Goal: Transaction & Acquisition: Purchase product/service

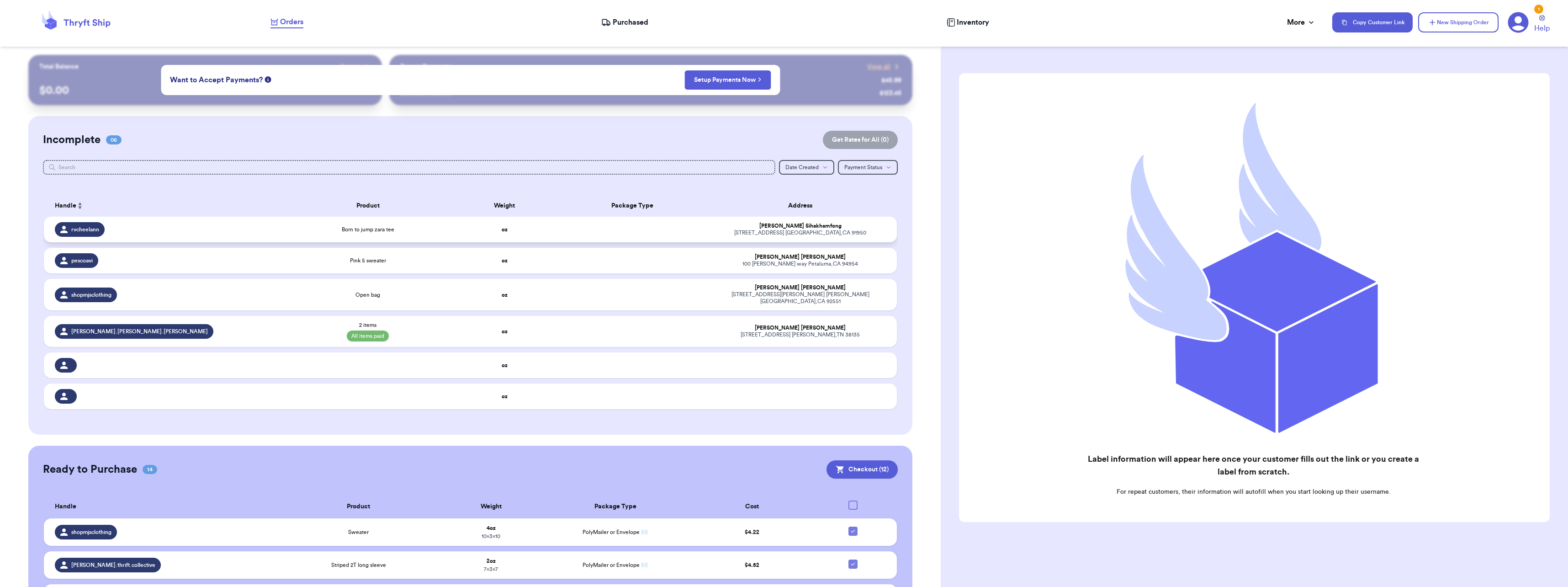
click at [90, 231] on span "rvcheelann" at bounding box center [85, 229] width 28 height 7
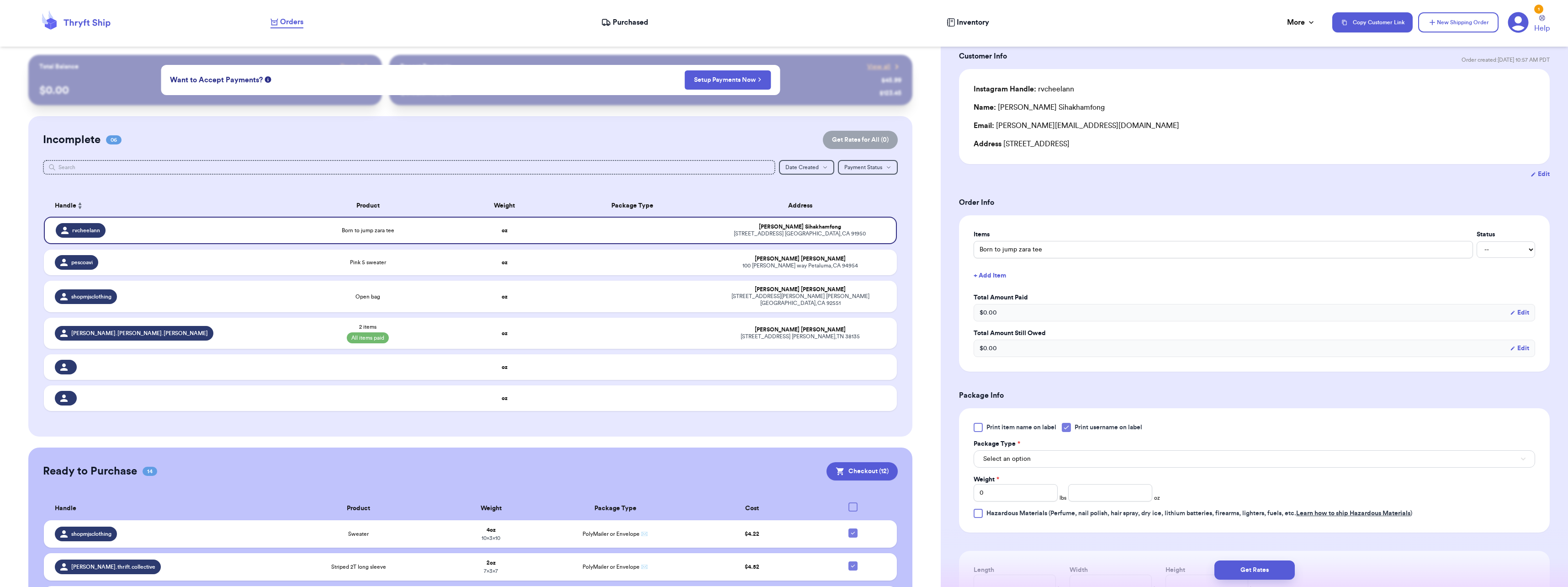
scroll to position [137, 0]
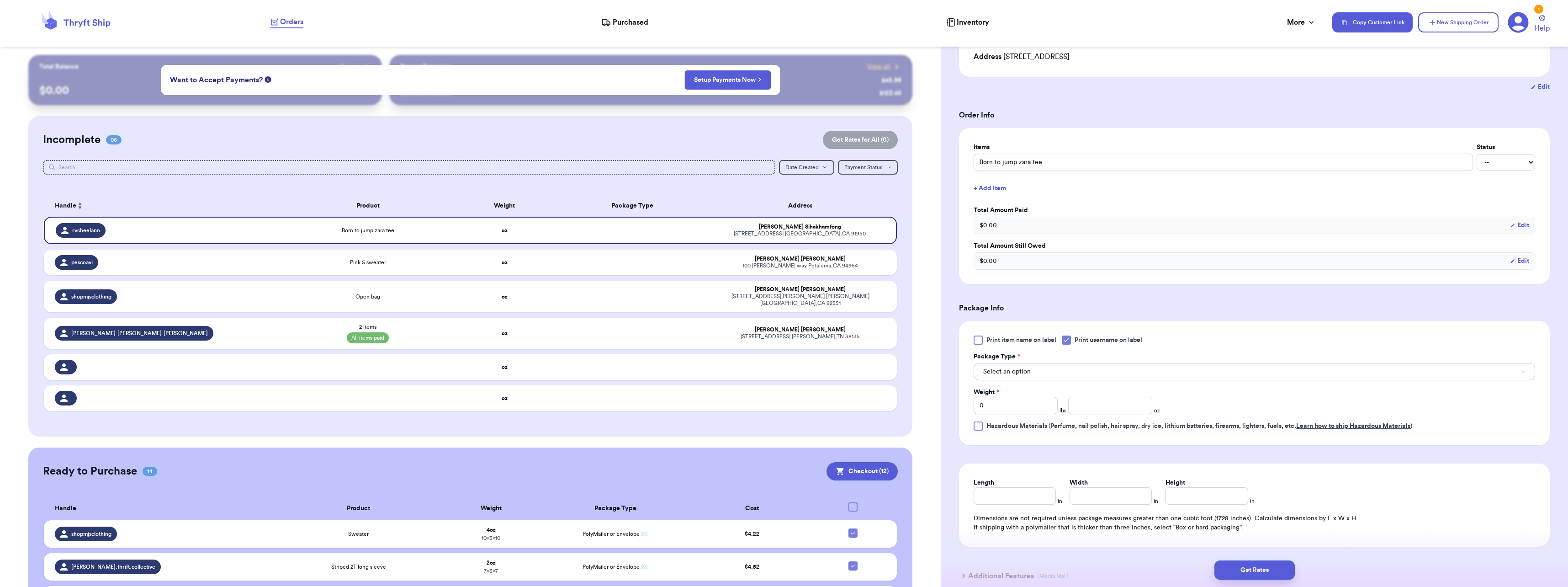
click at [1027, 371] on span "Select an option" at bounding box center [1007, 371] width 48 height 9
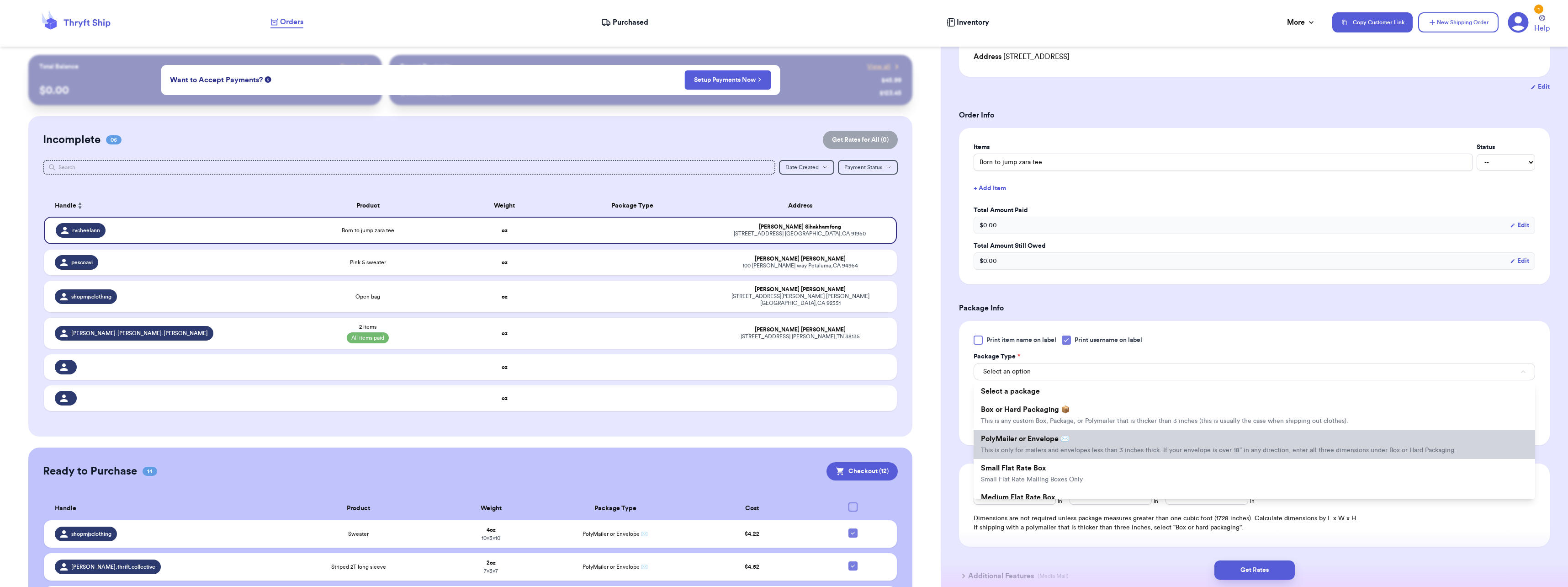
click at [997, 448] on span "This is only for mailers and envelopes less than 3 inches thick. If your envelo…" at bounding box center [1219, 450] width 476 height 6
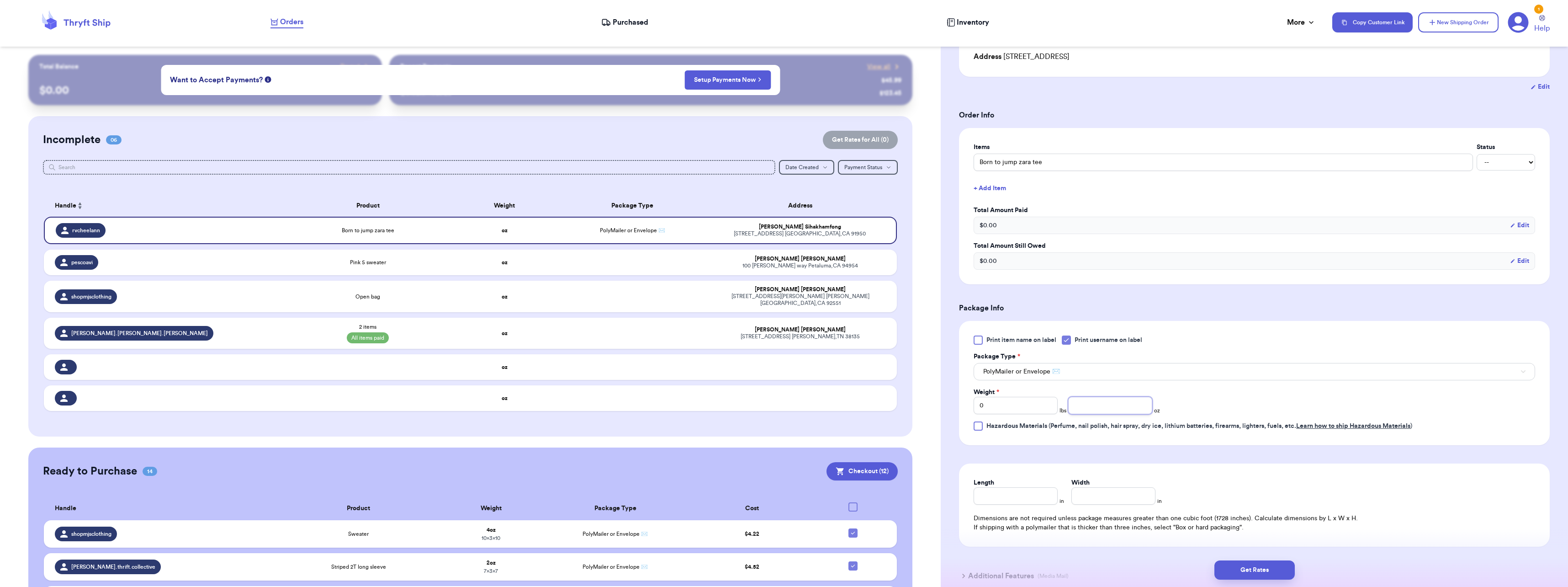
click at [1092, 412] on input "number" at bounding box center [1110, 405] width 84 height 17
type input "3"
click at [1302, 448] on form "Shipping Information Delete Label Customer Info Order created: [DATE] 10:57 AM …" at bounding box center [1254, 264] width 590 height 658
click at [1012, 502] on input "Length" at bounding box center [1016, 496] width 84 height 17
type input "10"
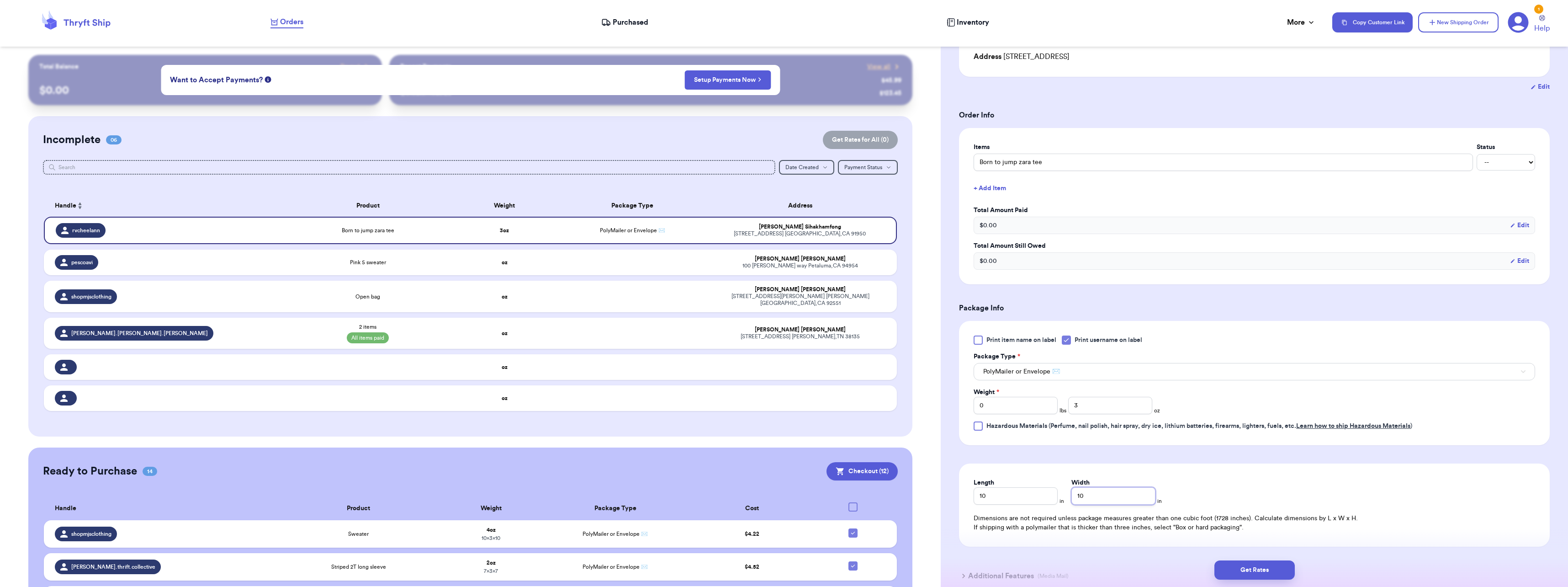
type input "10"
click at [1293, 473] on div "Length 10 in Width 10 in Dimensions are not required unless package measures gr…" at bounding box center [1254, 505] width 590 height 83
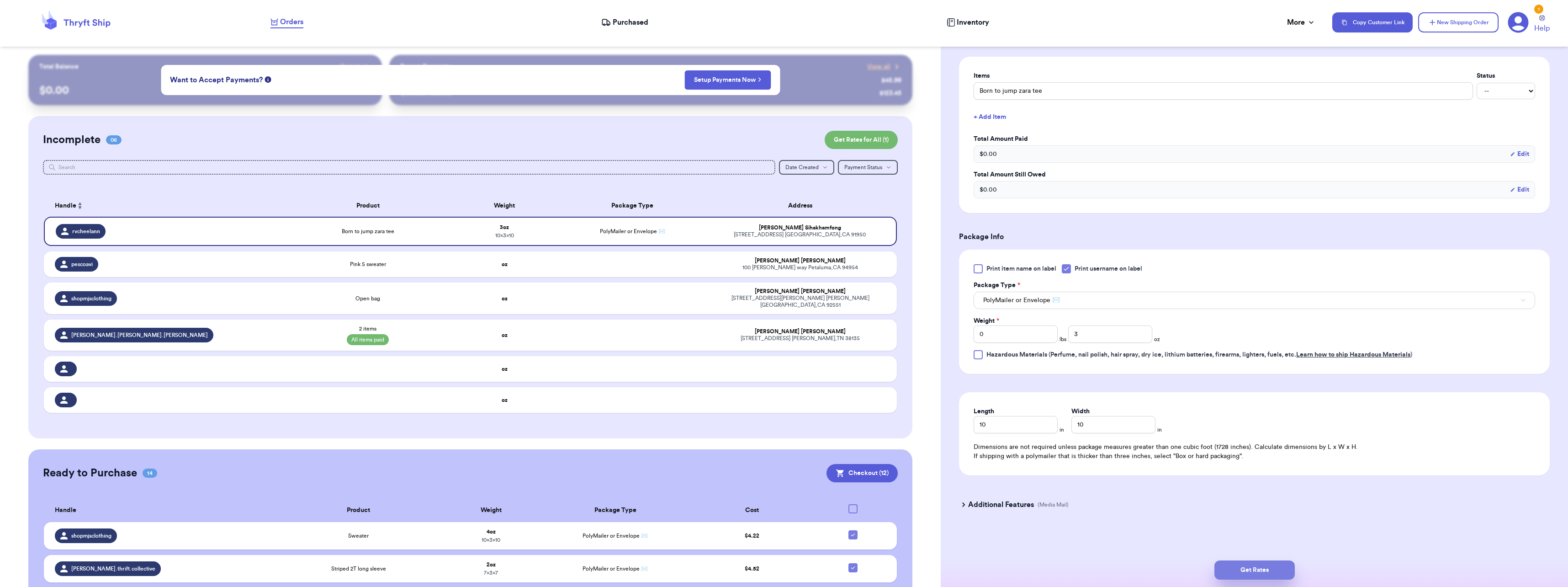
click at [1266, 568] on button "Get Rates" at bounding box center [1255, 570] width 81 height 19
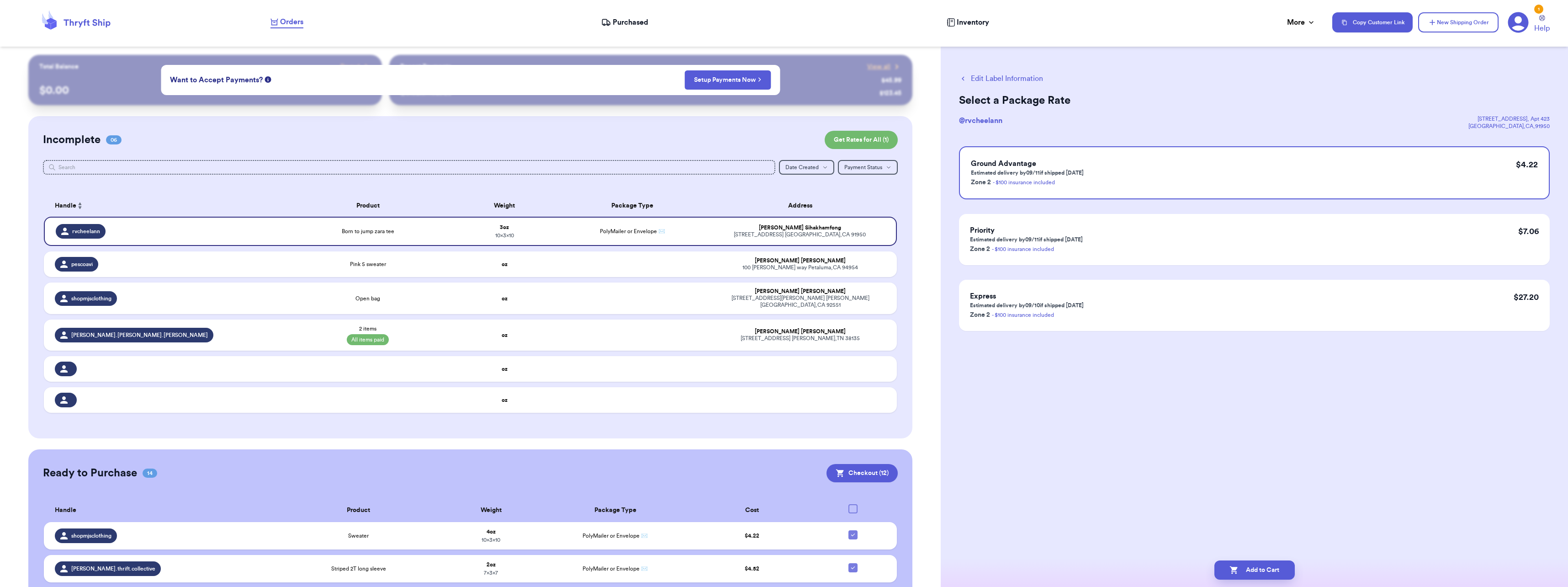
scroll to position [0, 0]
click at [1242, 206] on div "Ground Advantage Estimated delivery by 09/11 if shipped today Zone 2 - $100 ins…" at bounding box center [1254, 239] width 590 height 185
click at [1242, 192] on div "Ground Advantage Estimated delivery by 09/11 if shipped today Zone 2 - $100 ins…" at bounding box center [1254, 173] width 590 height 53
click at [1145, 175] on div "Ground Advantage Estimated delivery by 09/11 if shipped today Zone 2 - $100 ins…" at bounding box center [1254, 173] width 590 height 53
click at [1262, 569] on button "Add to Cart" at bounding box center [1255, 570] width 81 height 19
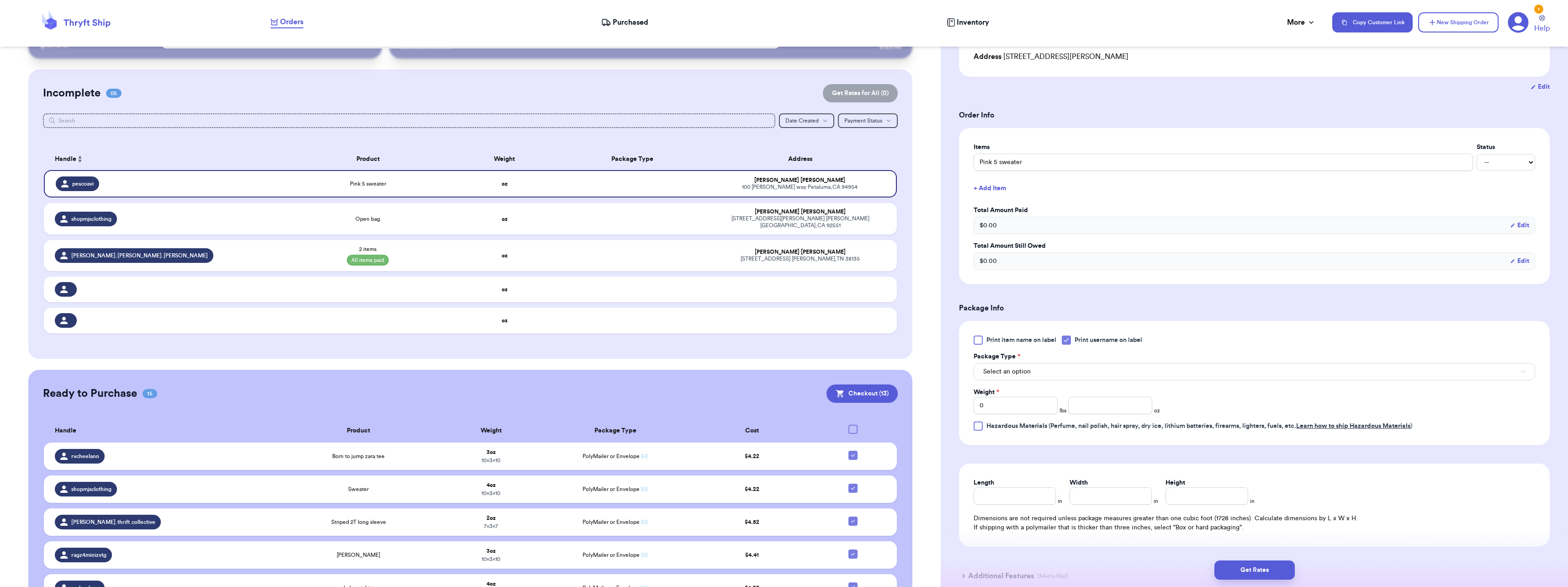
scroll to position [46, 0]
click at [366, 211] on td "Open bag" at bounding box center [368, 219] width 171 height 31
type input "Open bag"
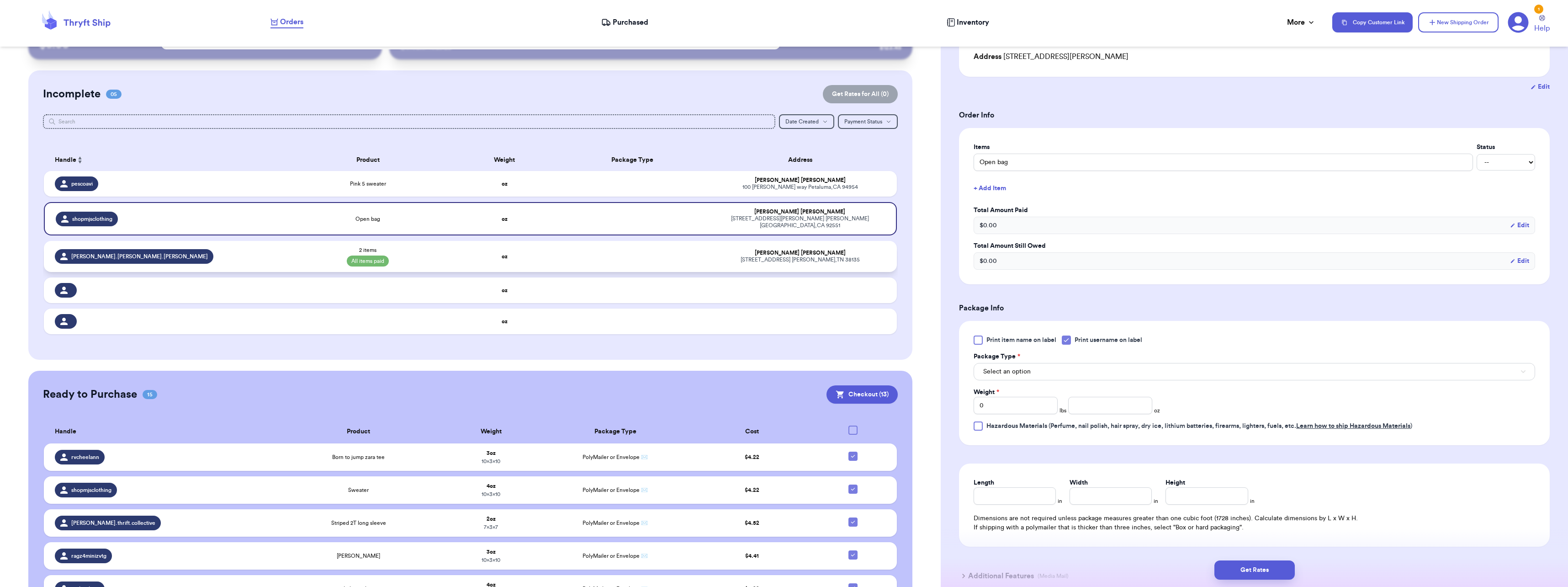
click at [303, 246] on div "2 items All items paid" at bounding box center [368, 256] width 160 height 20
type input "2 items"
select select "paid"
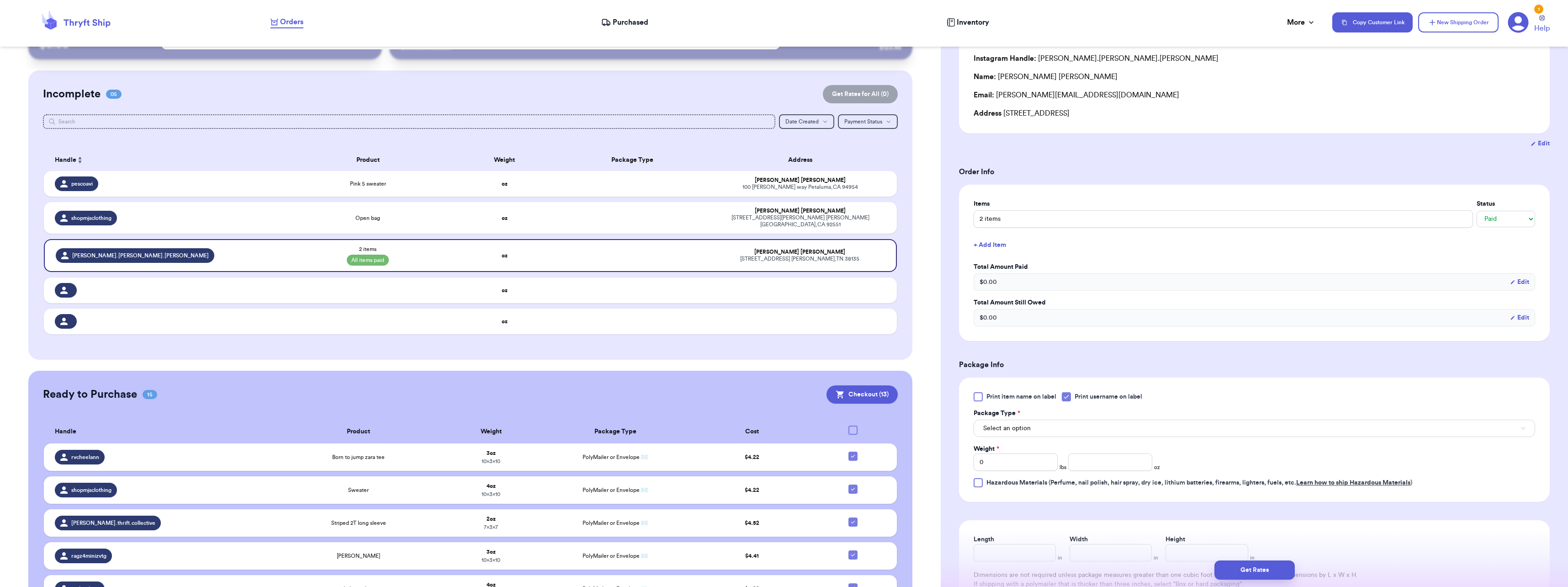
scroll to position [137, 0]
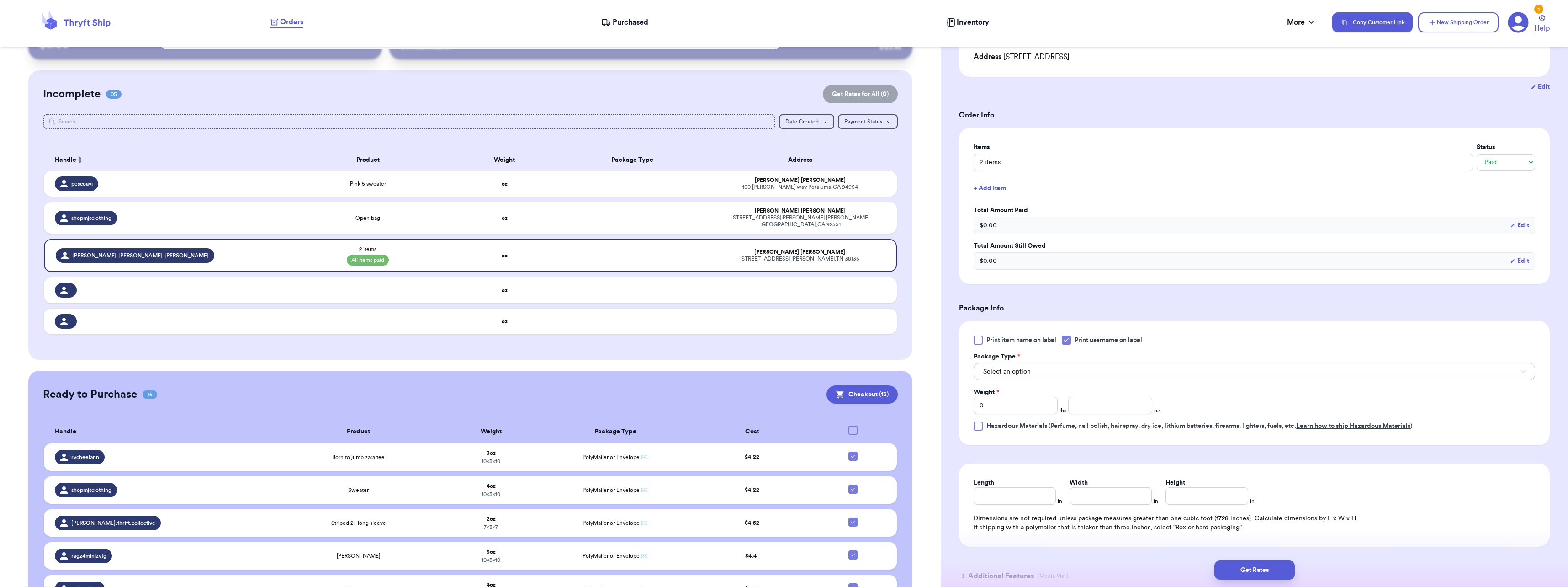
click at [1009, 371] on span "Select an option" at bounding box center [1007, 371] width 48 height 9
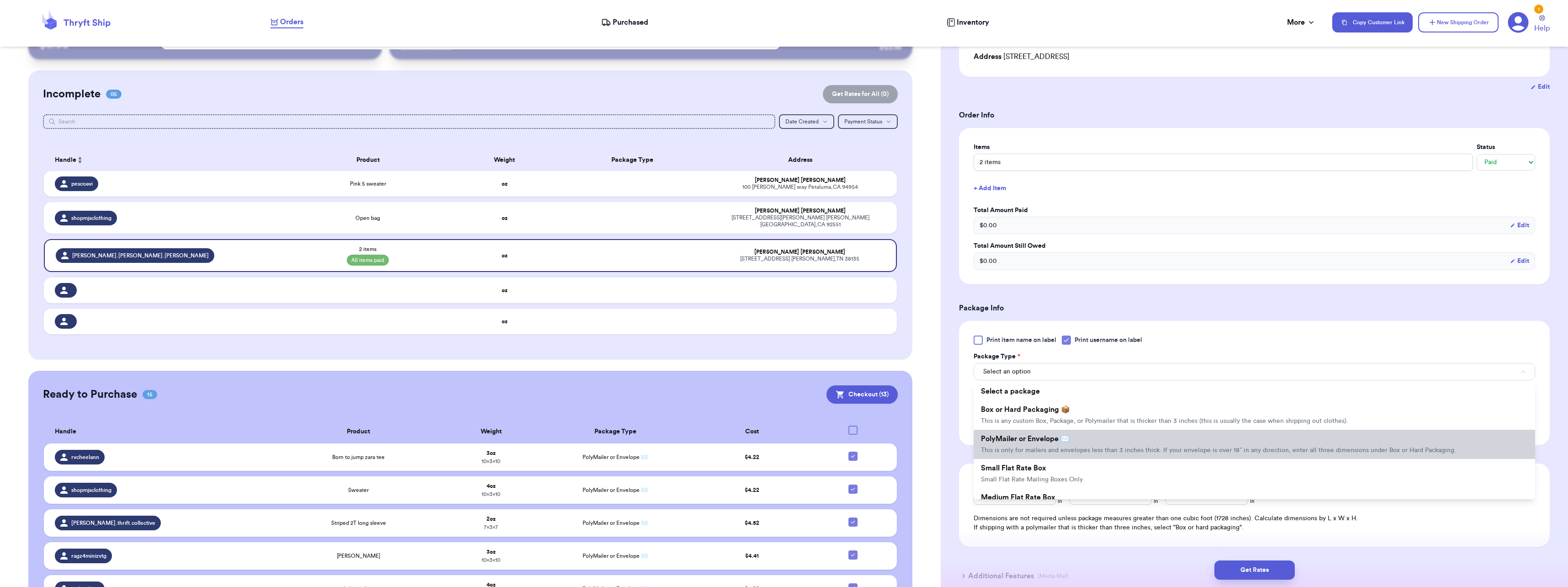
click at [1026, 432] on li "PolyMailer or Envelope ✉️ This is only for mailers and envelopes less than 3 in…" at bounding box center [1255, 444] width 561 height 29
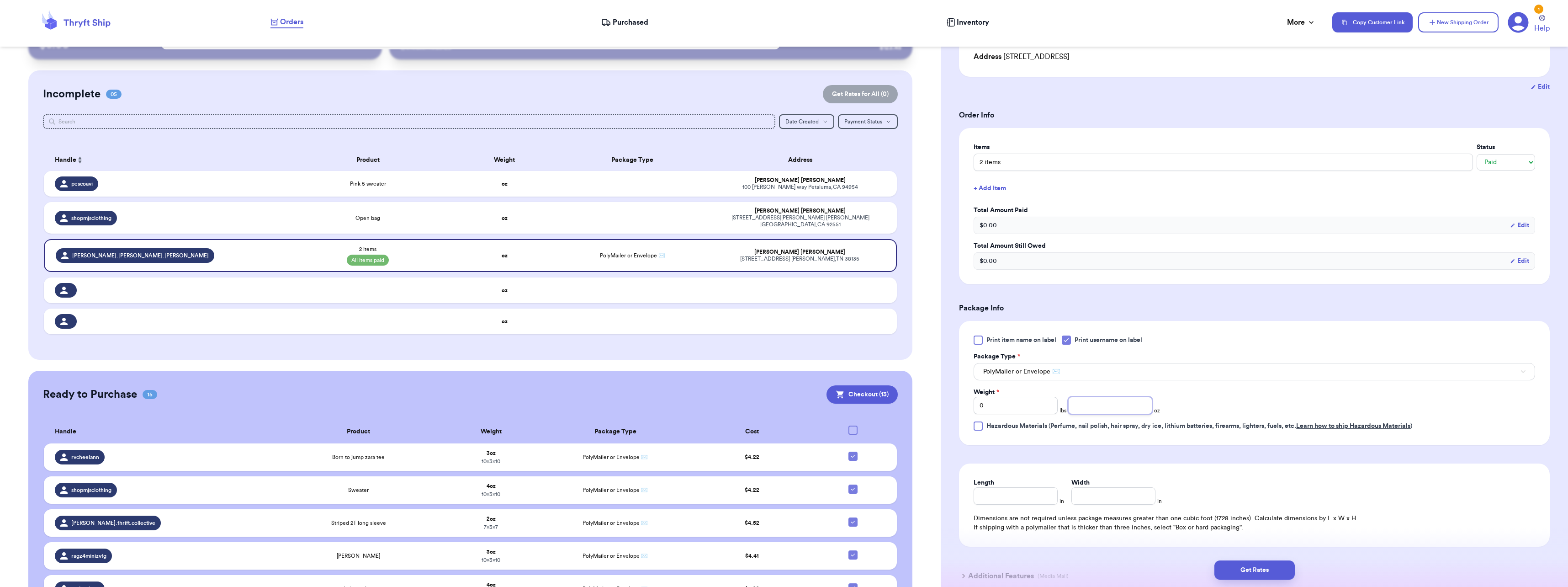
click at [1088, 400] on input "number" at bounding box center [1110, 405] width 84 height 17
type input "4"
click at [1018, 497] on input "Length" at bounding box center [1016, 496] width 84 height 17
type input "10"
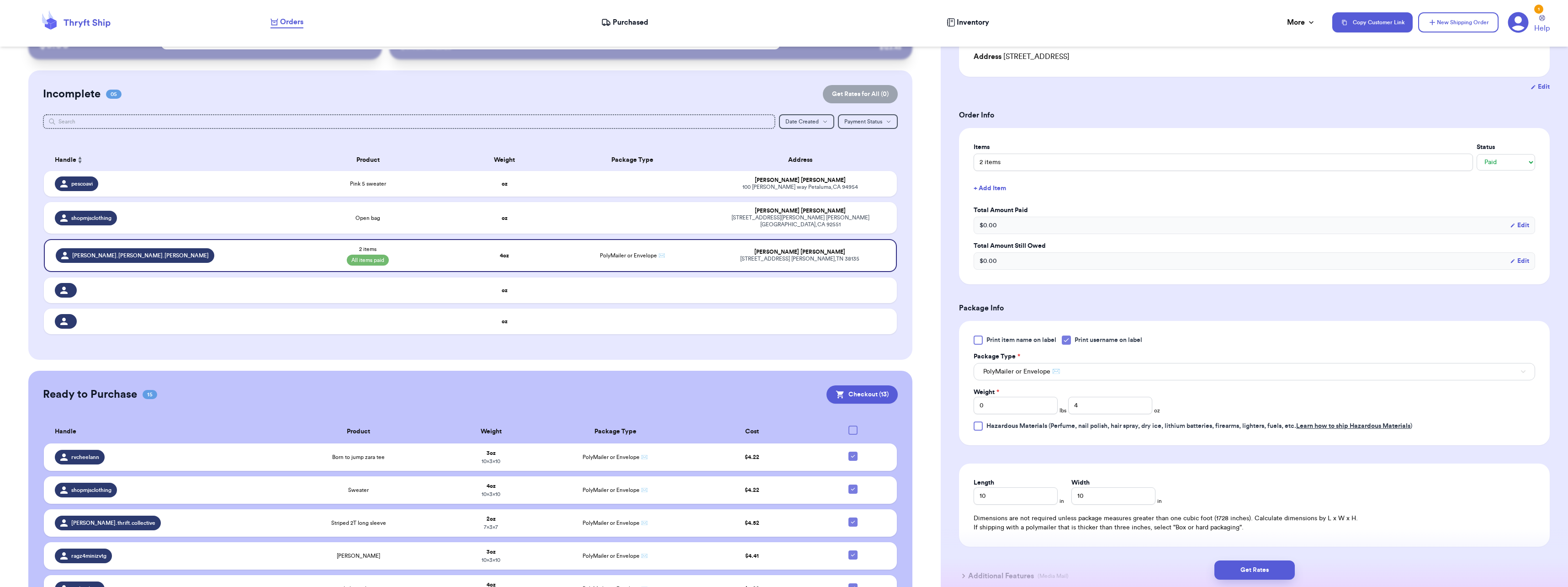
click at [1287, 501] on div "Length 10 in Width 10 in Dimensions are not required unless package measures gr…" at bounding box center [1254, 505] width 590 height 83
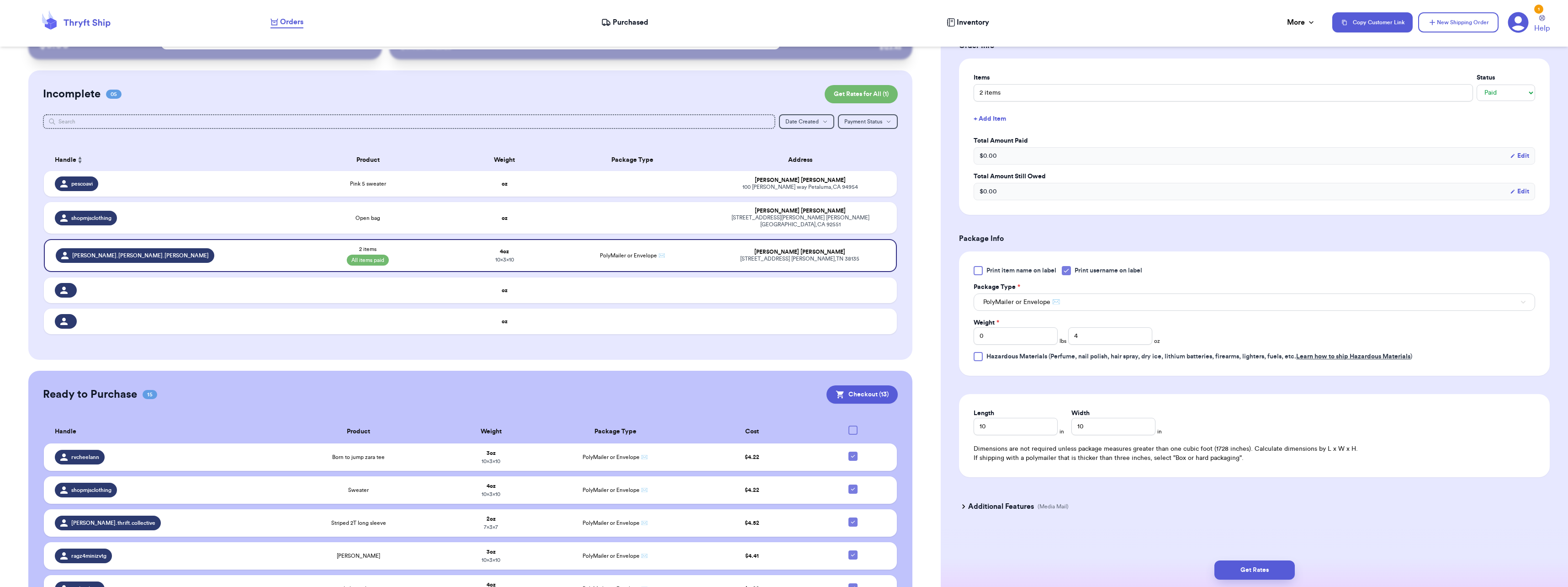
scroll to position [209, 0]
click at [1251, 568] on button "Get Rates" at bounding box center [1255, 570] width 81 height 19
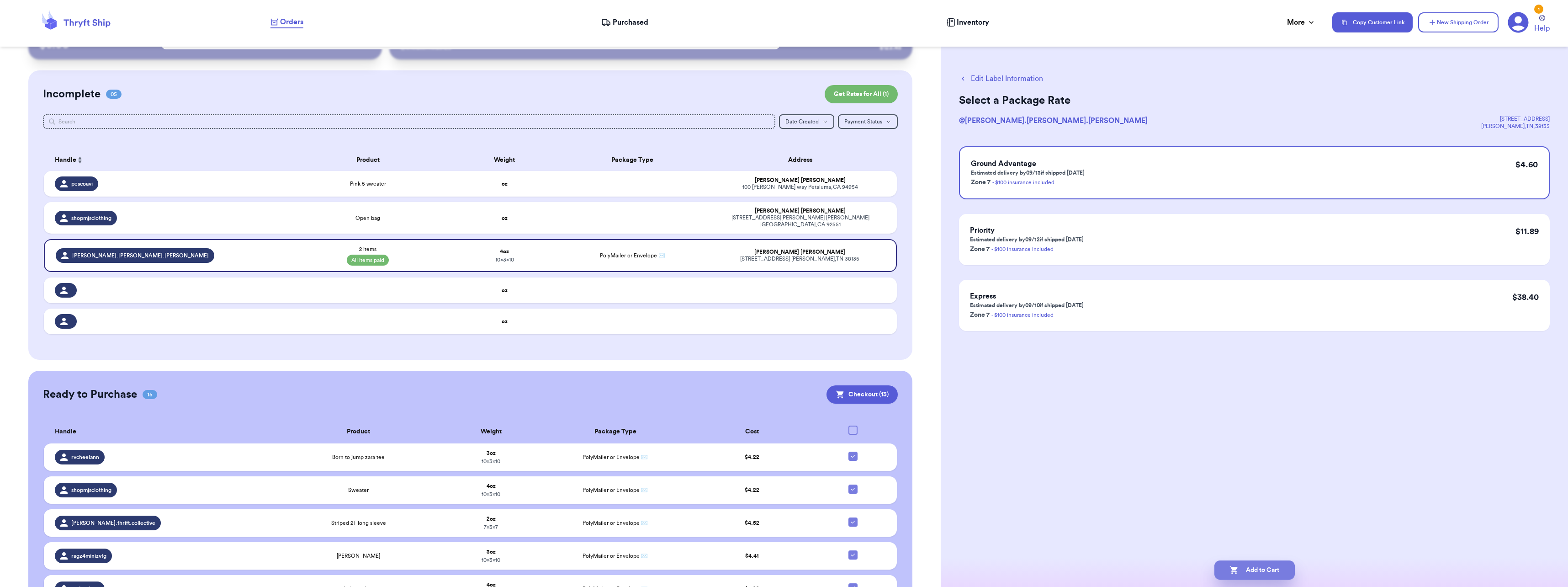
click at [1230, 567] on icon "button" at bounding box center [1234, 570] width 8 height 8
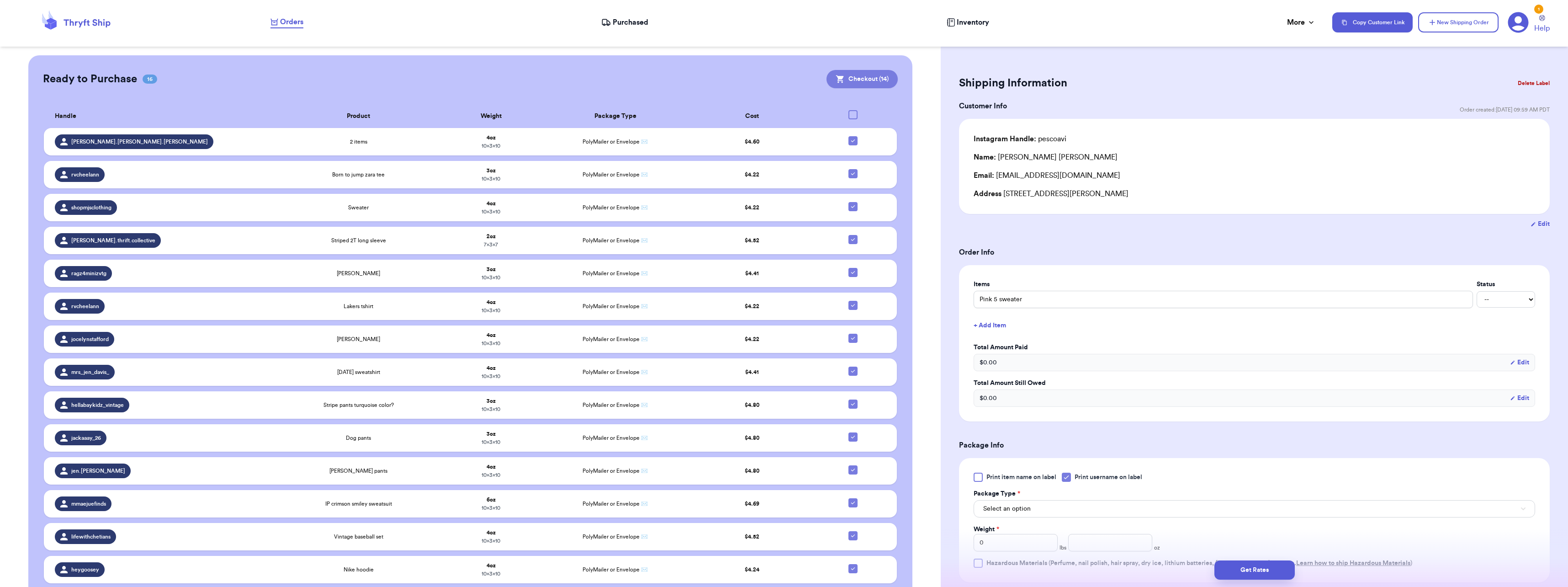
scroll to position [417, 0]
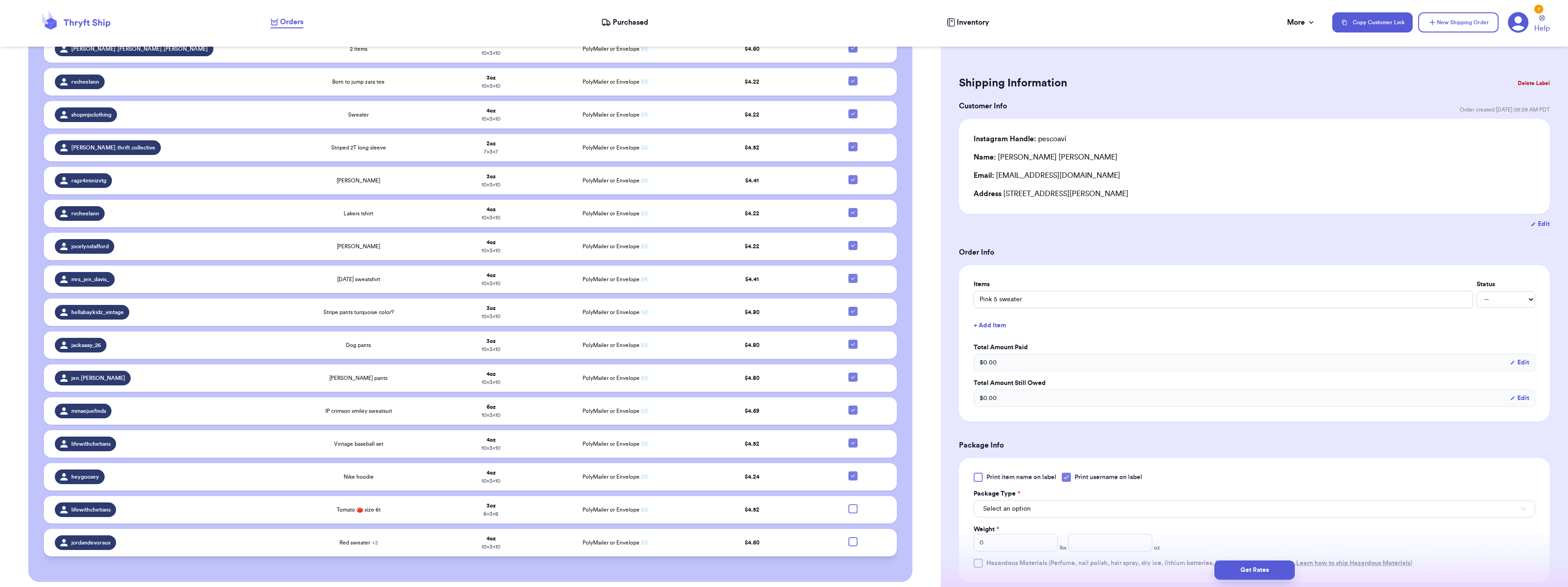
click at [850, 537] on div at bounding box center [853, 541] width 9 height 9
click at [853, 536] on input "checkbox" at bounding box center [853, 536] width 1 height 1
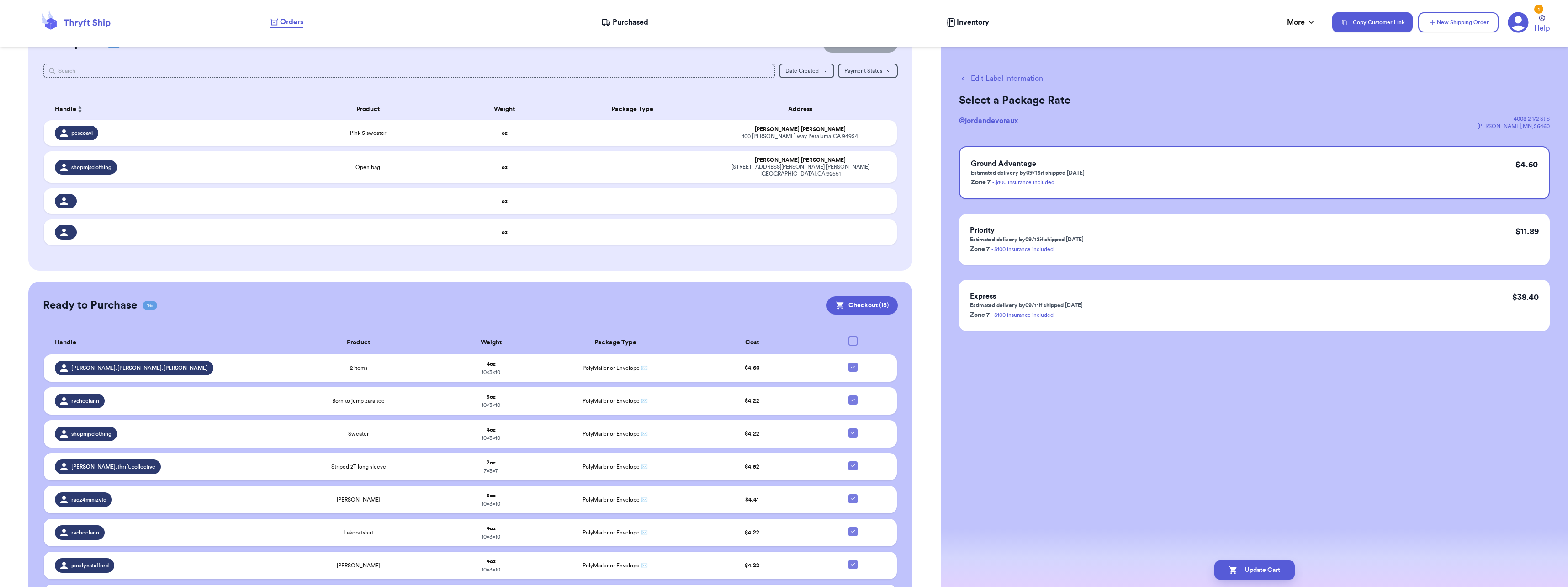
scroll to position [96, 0]
click at [885, 298] on button "Checkout ( 15 )" at bounding box center [863, 306] width 71 height 19
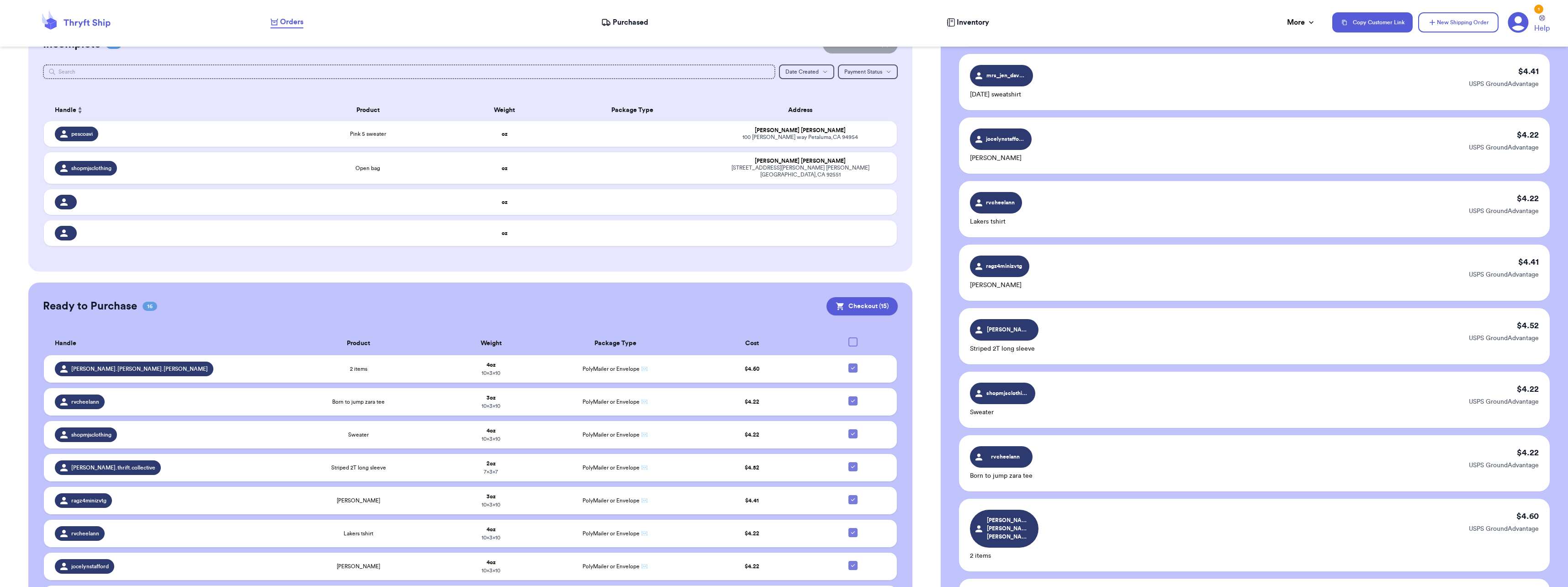
scroll to position [457, 0]
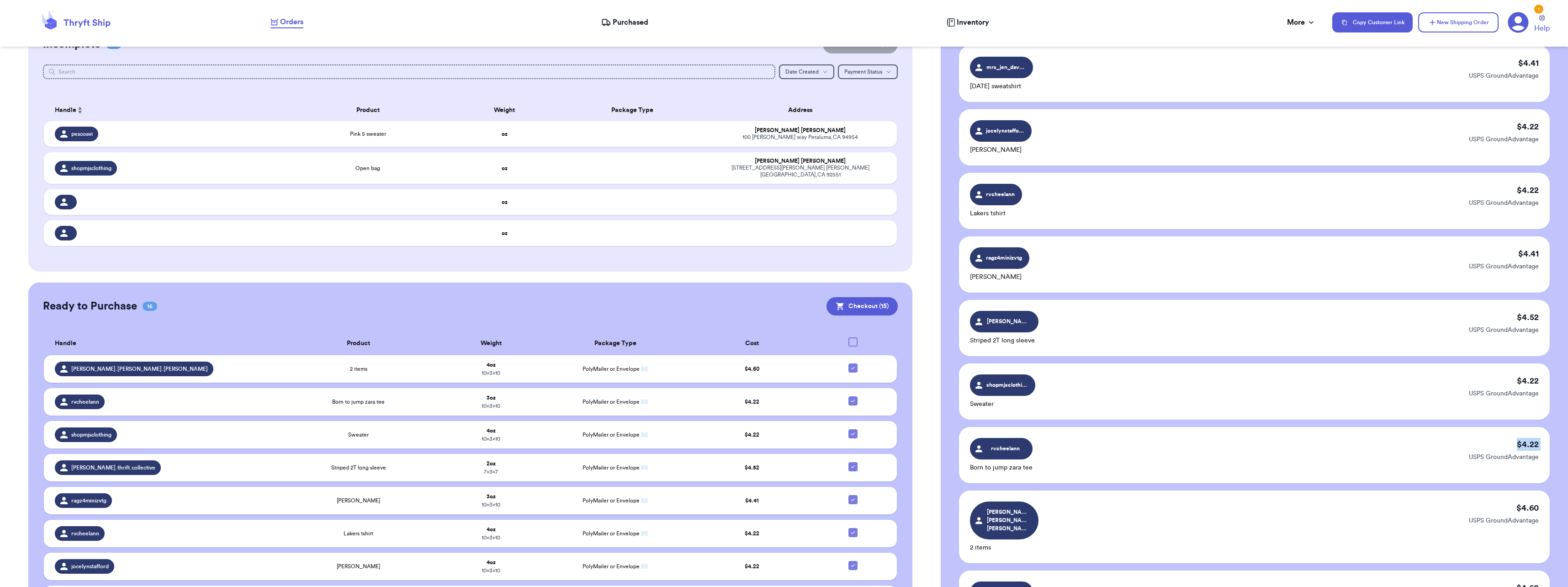
drag, startPoint x: 1245, startPoint y: 459, endPoint x: 1277, endPoint y: 456, distance: 32.1
click at [1277, 456] on div "rvcheelann Born to jump zara tee $ 4.22 USPS GroundAdvantage" at bounding box center [1254, 455] width 590 height 56
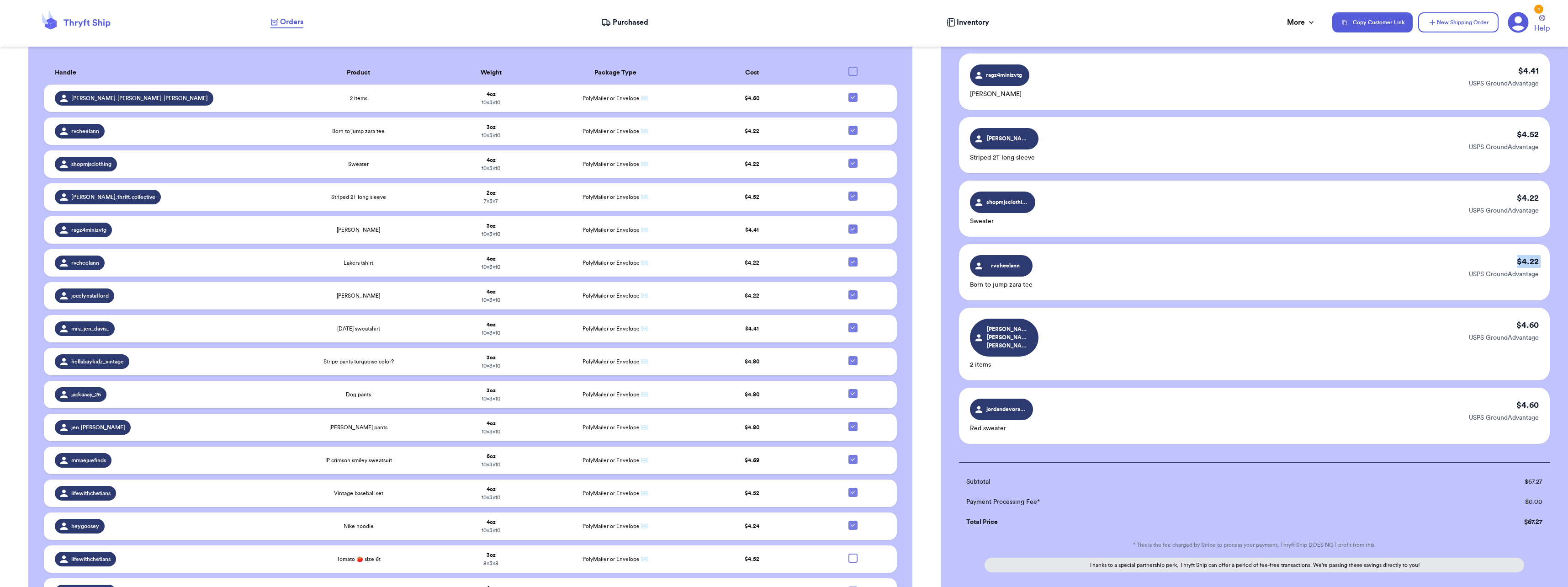
scroll to position [416, 0]
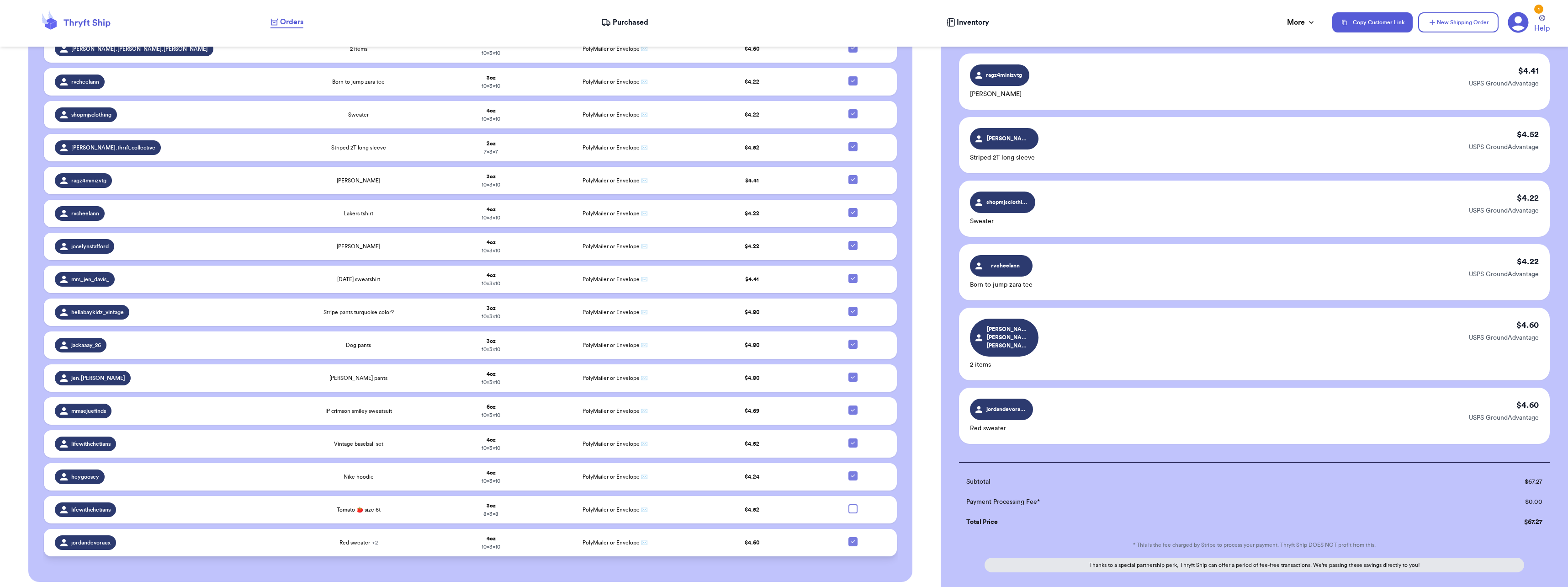
click at [850, 538] on icon at bounding box center [853, 541] width 7 height 7
click at [853, 536] on input "checkbox" at bounding box center [853, 536] width 1 height 1
checkbox input "false"
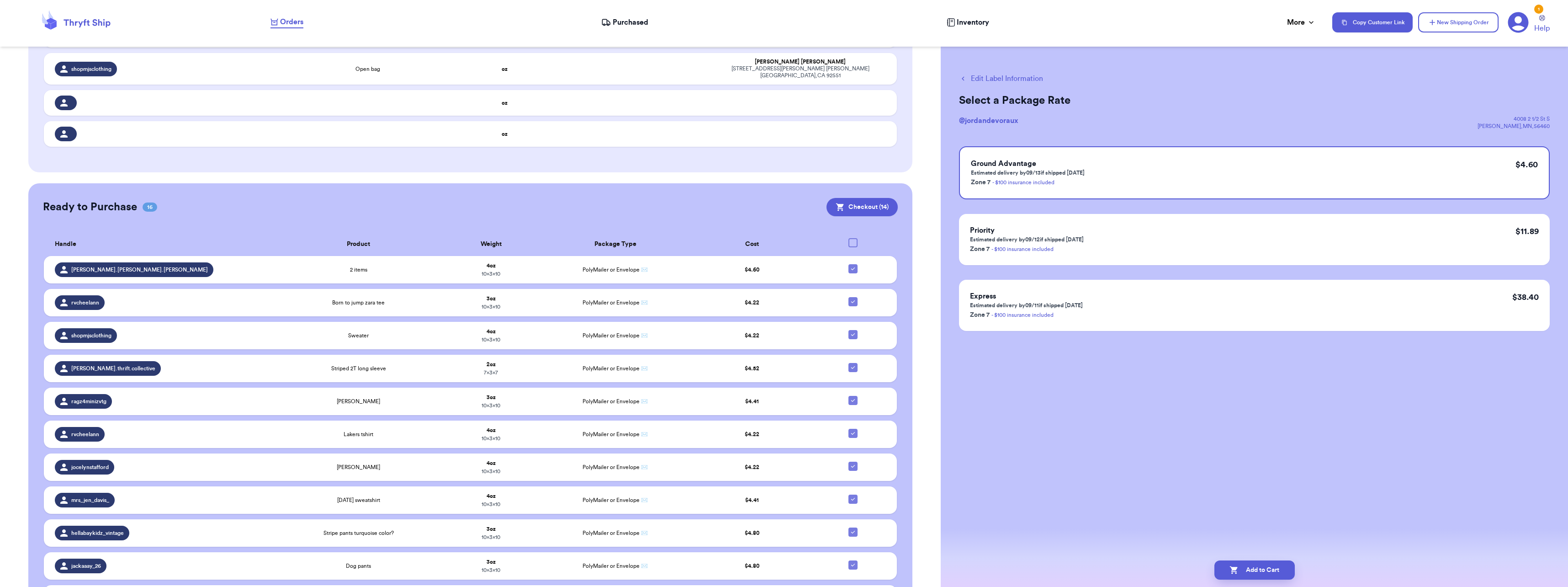
scroll to position [187, 0]
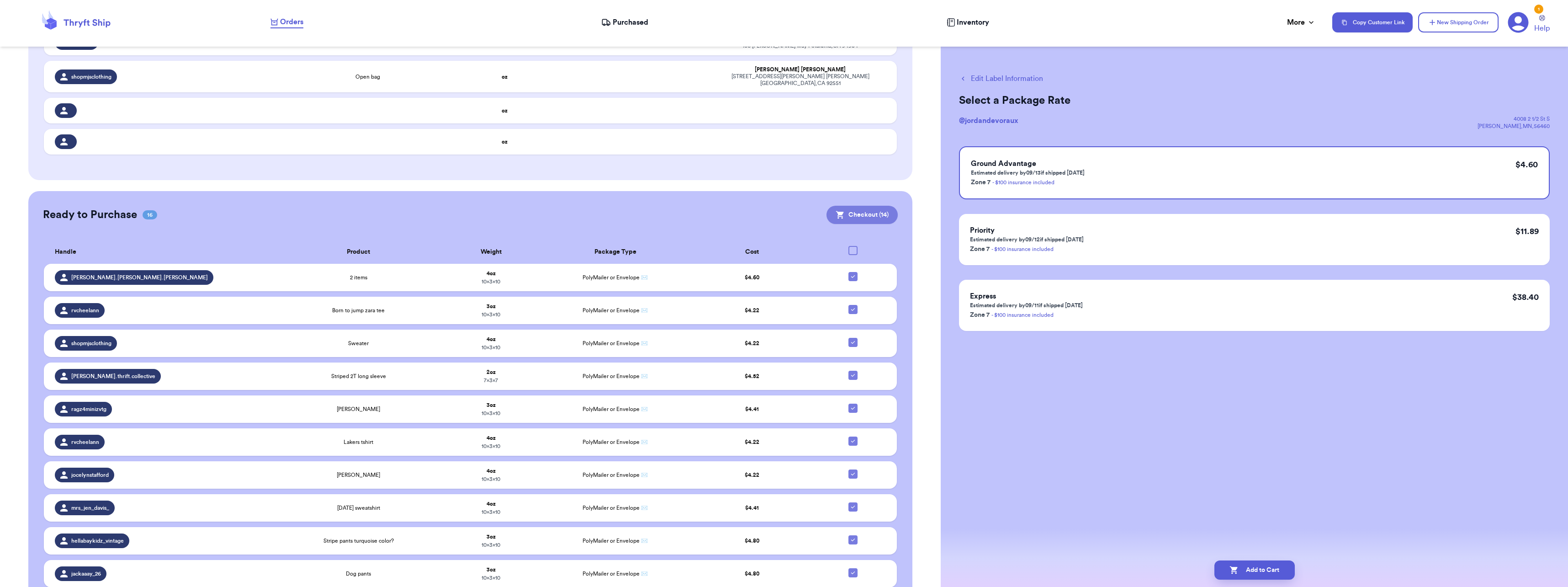
click at [871, 209] on button "Checkout ( 14 )" at bounding box center [863, 215] width 71 height 19
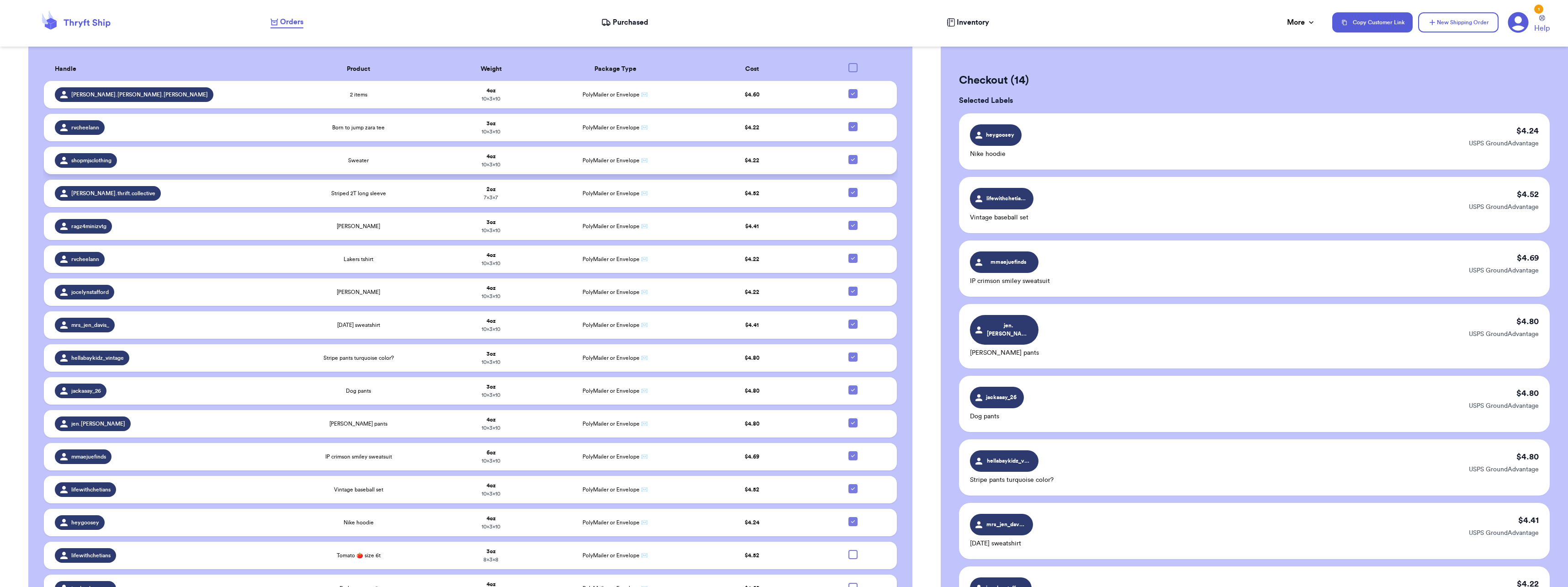
scroll to position [416, 0]
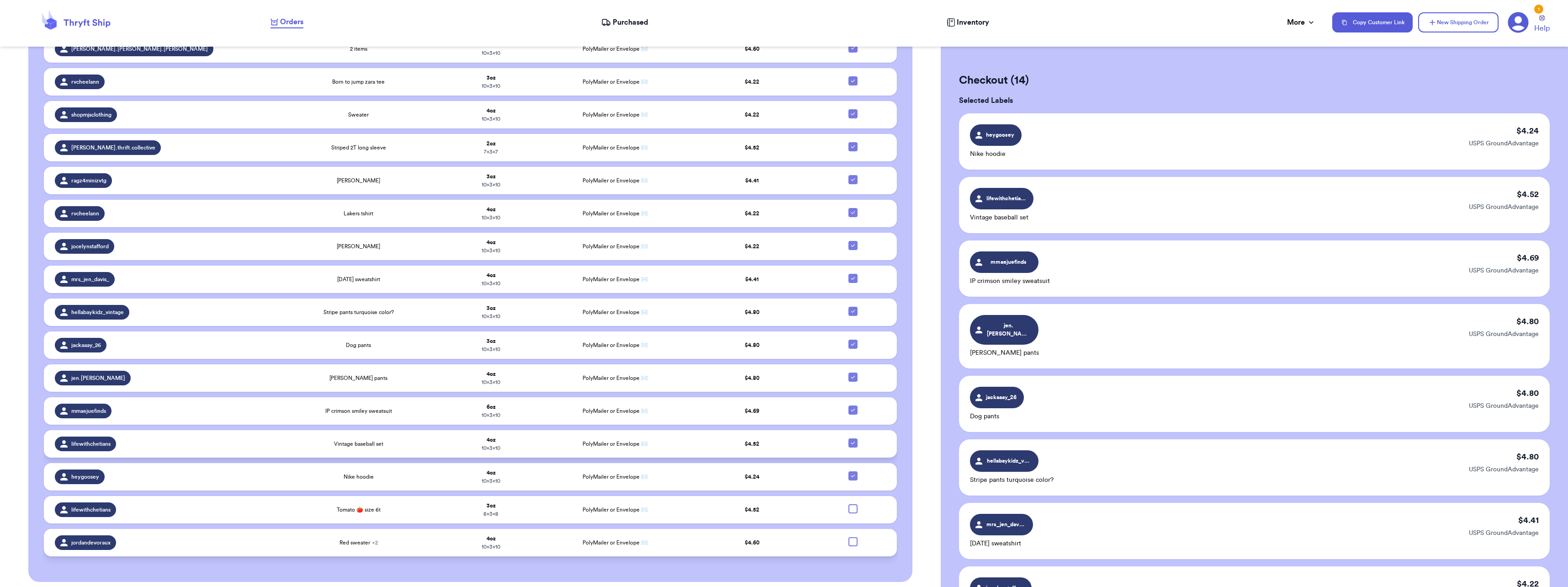
click at [850, 439] on icon at bounding box center [853, 443] width 7 height 7
click at [853, 438] on input "checkbox" at bounding box center [853, 438] width 1 height 1
checkbox input "false"
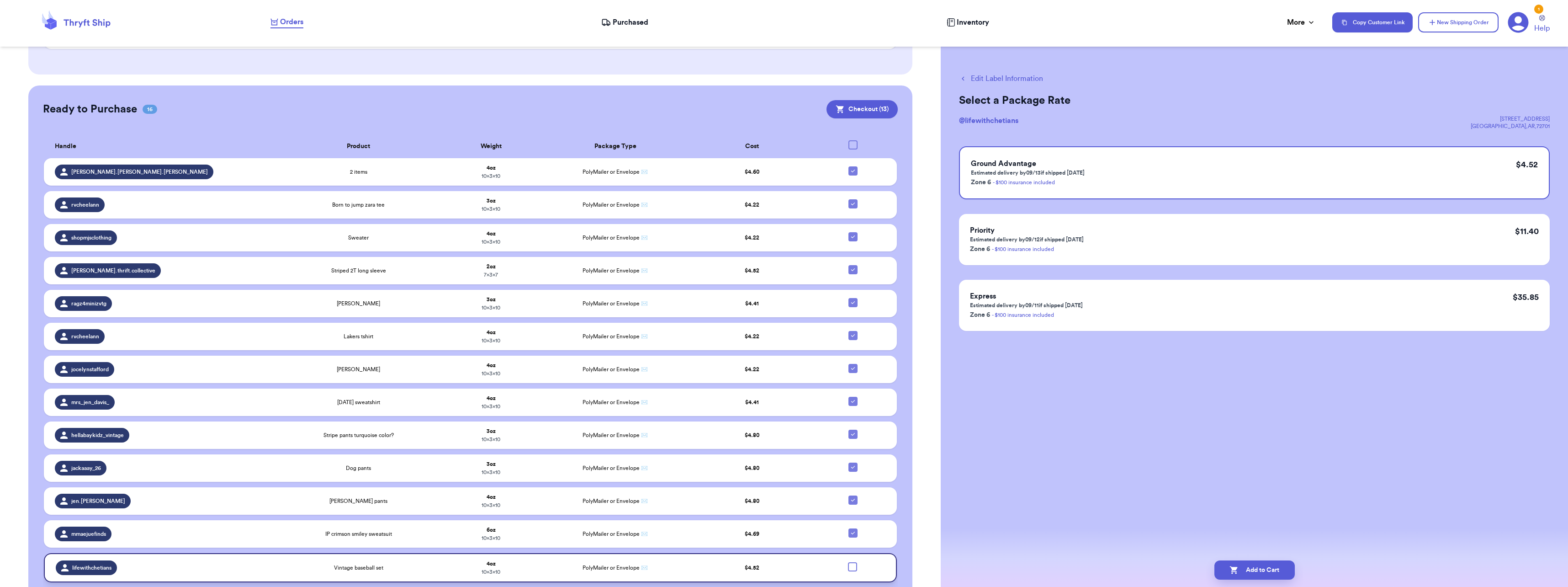
scroll to position [279, 0]
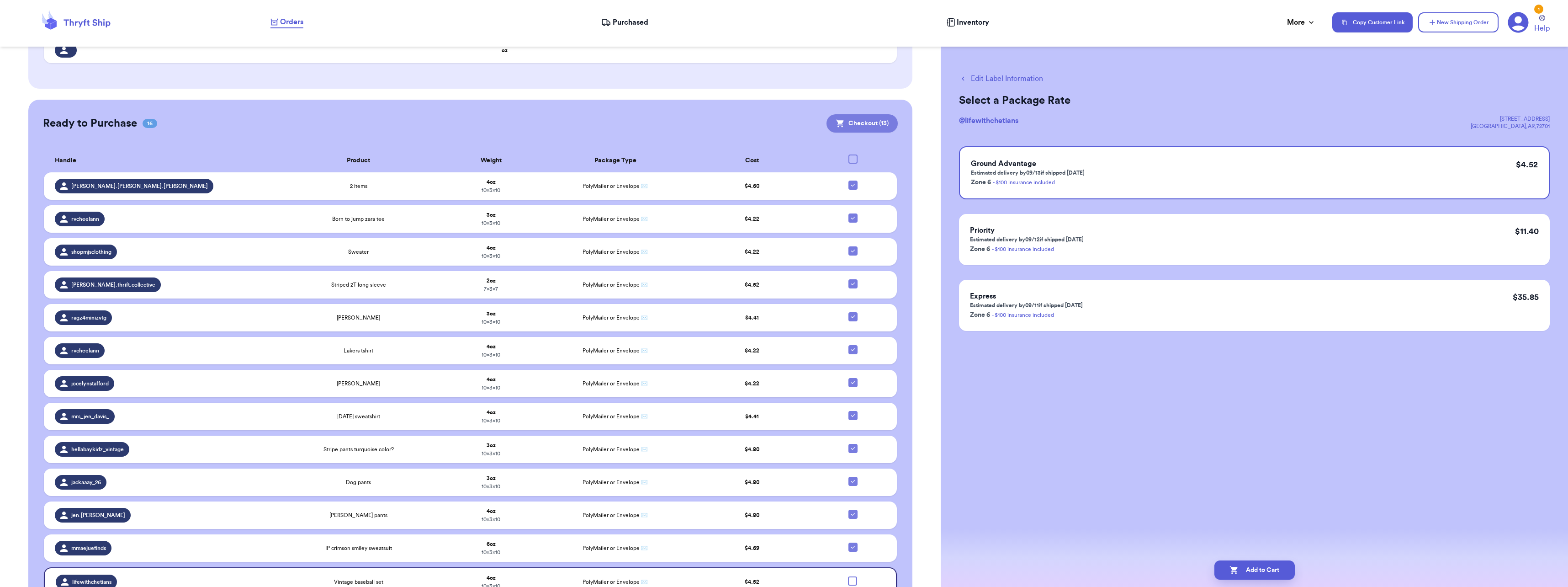
click at [865, 115] on button "Checkout ( 13 )" at bounding box center [863, 124] width 71 height 19
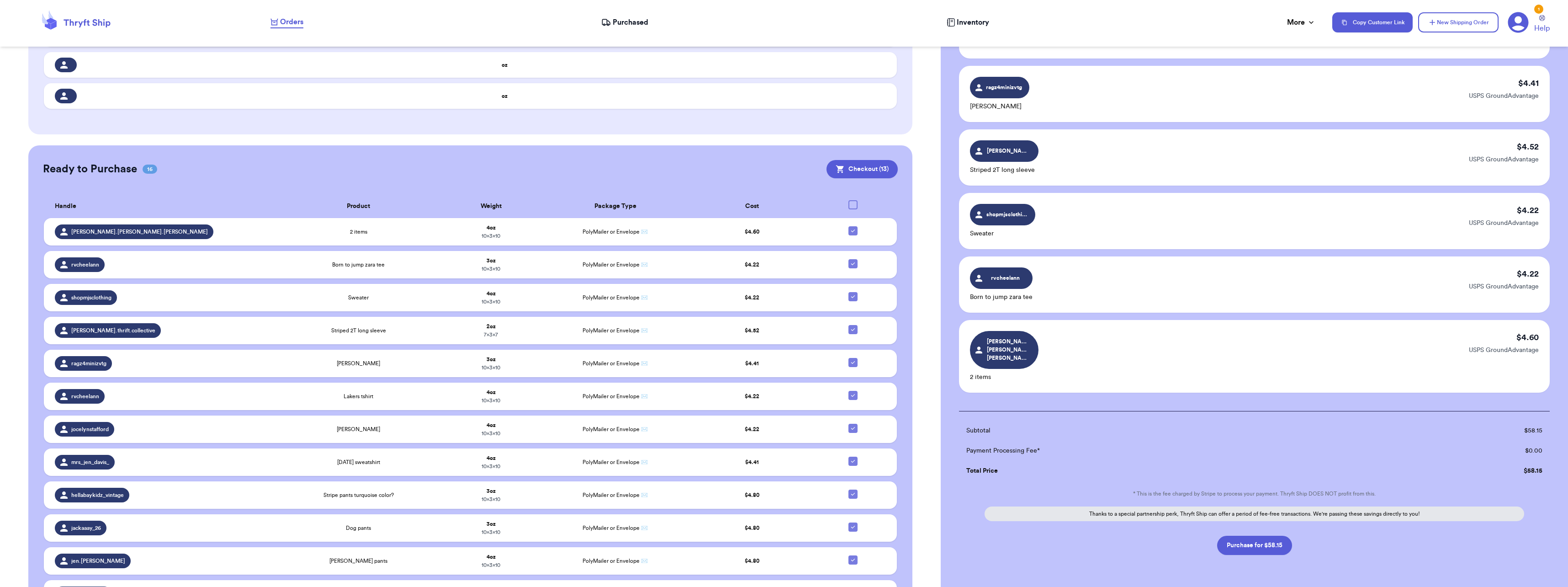
scroll to position [571, 0]
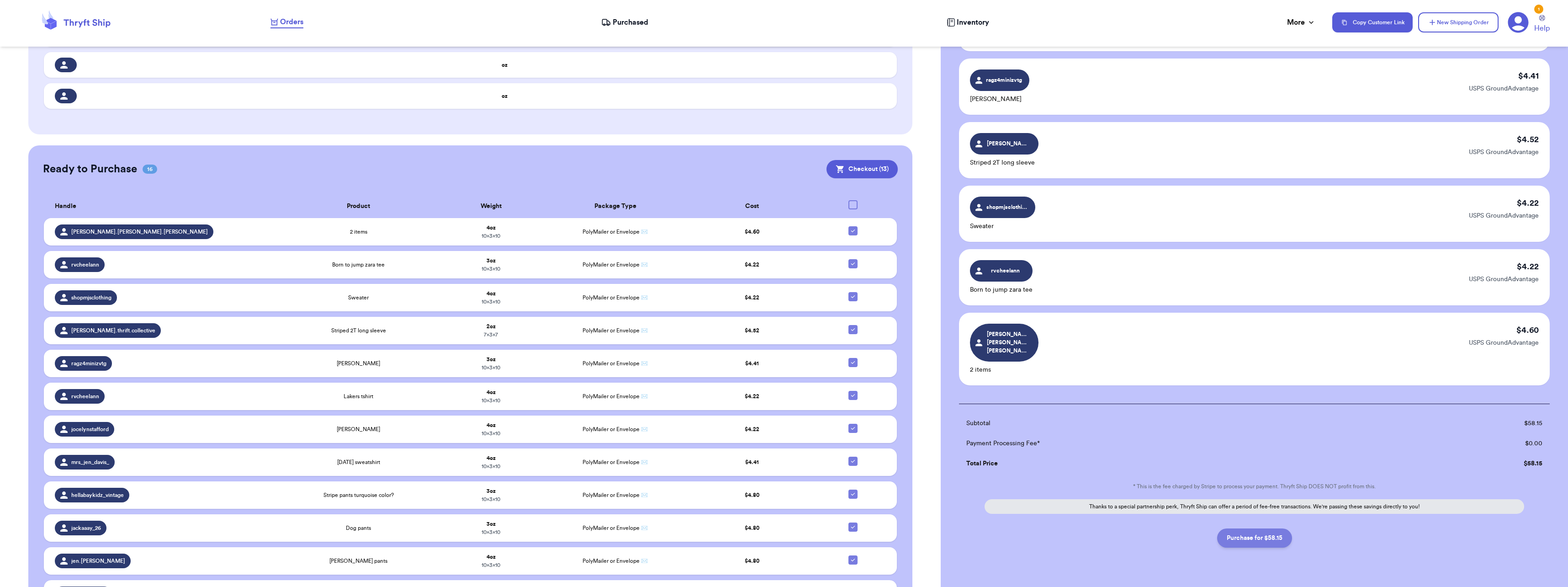
click at [1258, 528] on button "Purchase for $58.15" at bounding box center [1255, 538] width 75 height 19
checkbox input "false"
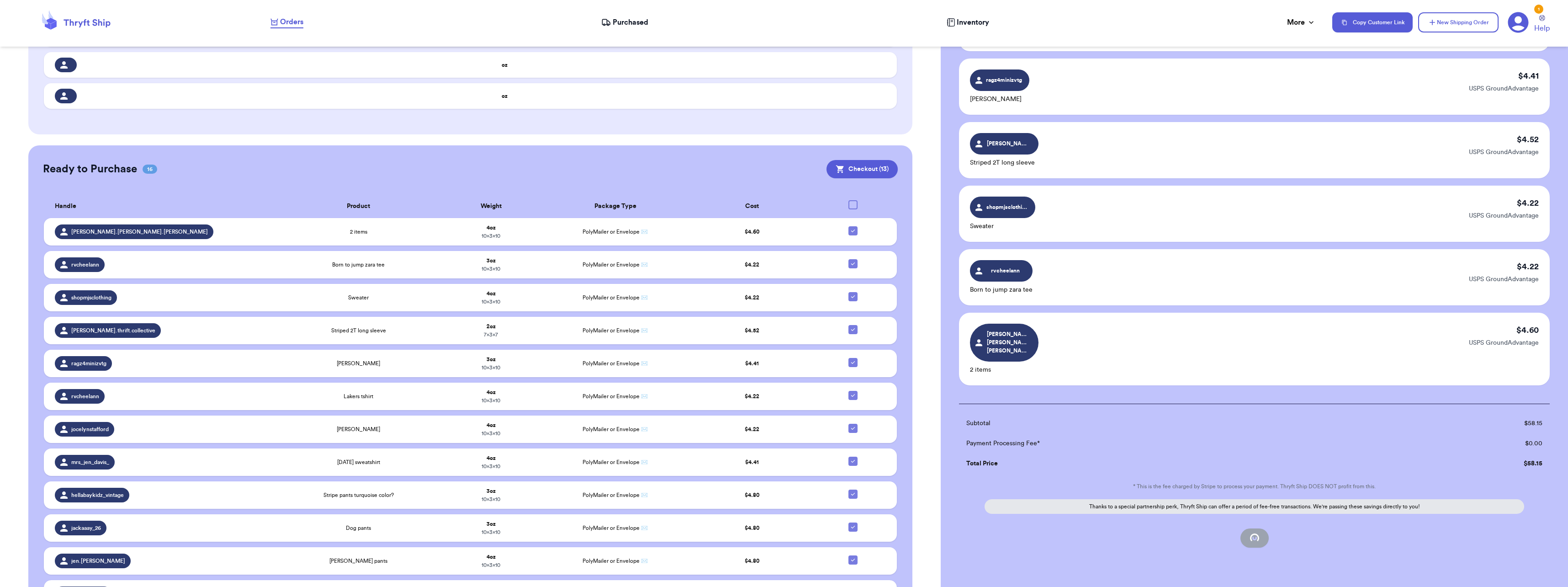
checkbox input "false"
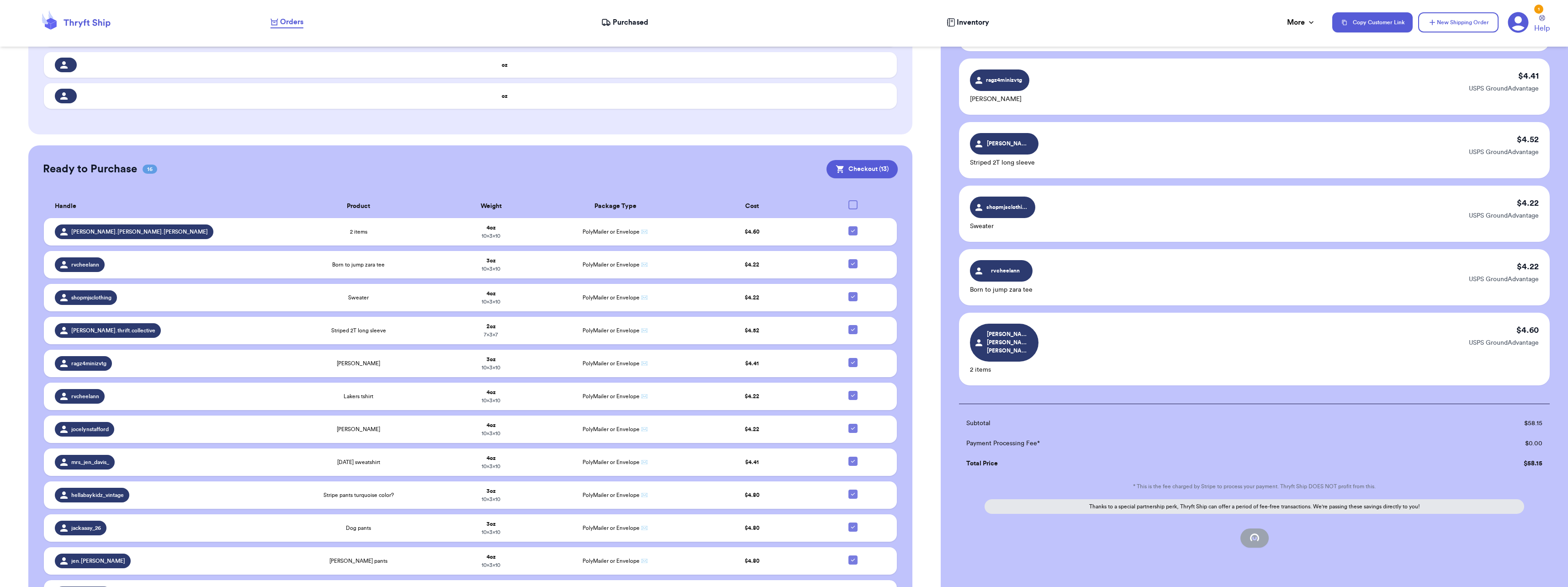
checkbox input "false"
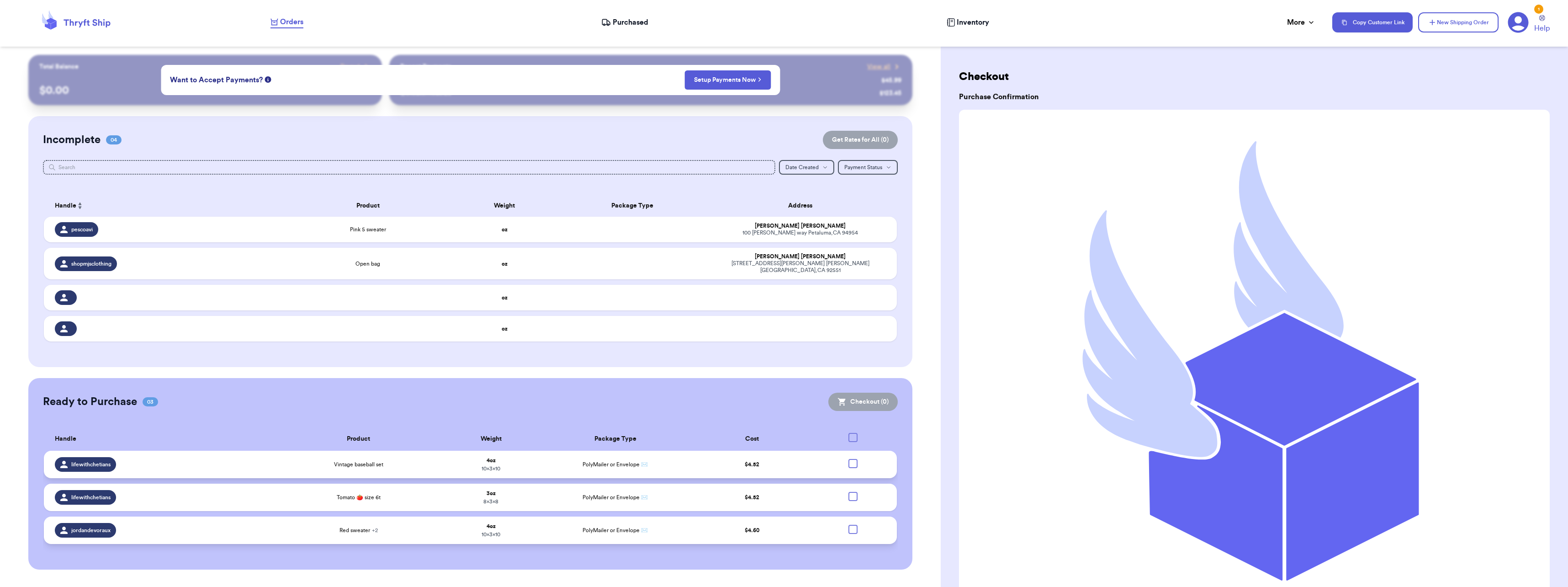
scroll to position [0, 0]
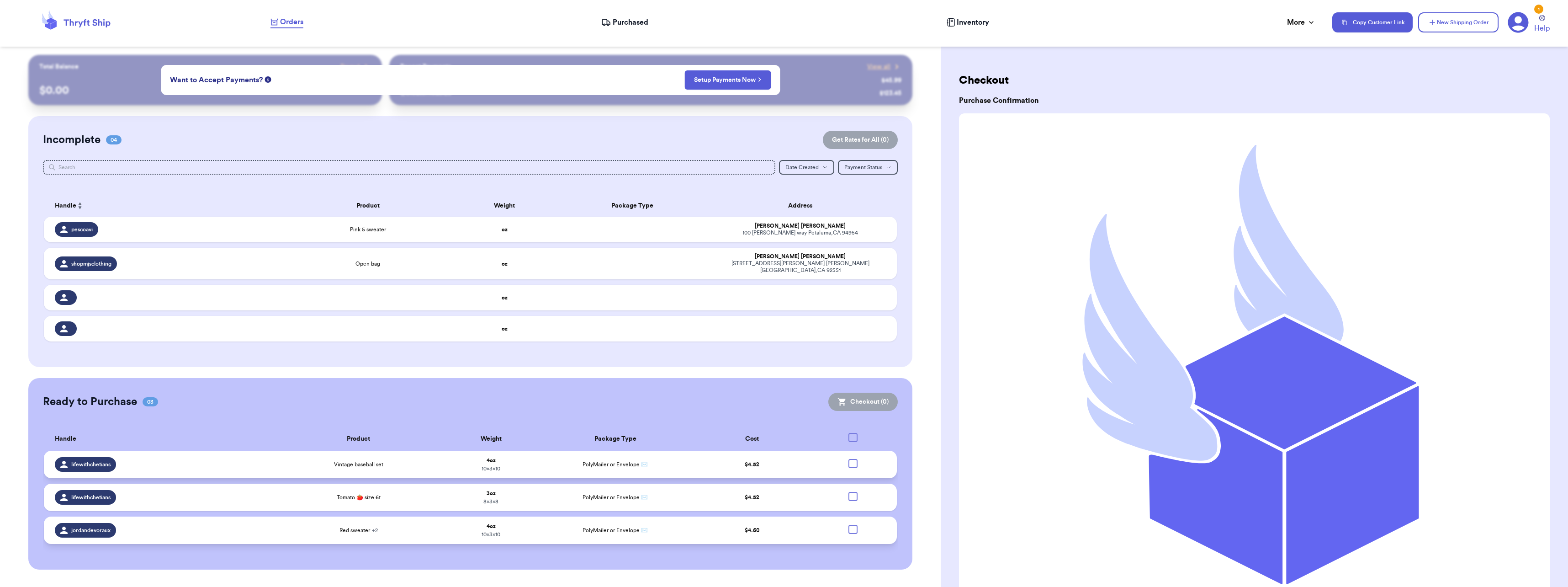
click at [618, 22] on span "Purchased" at bounding box center [630, 22] width 36 height 11
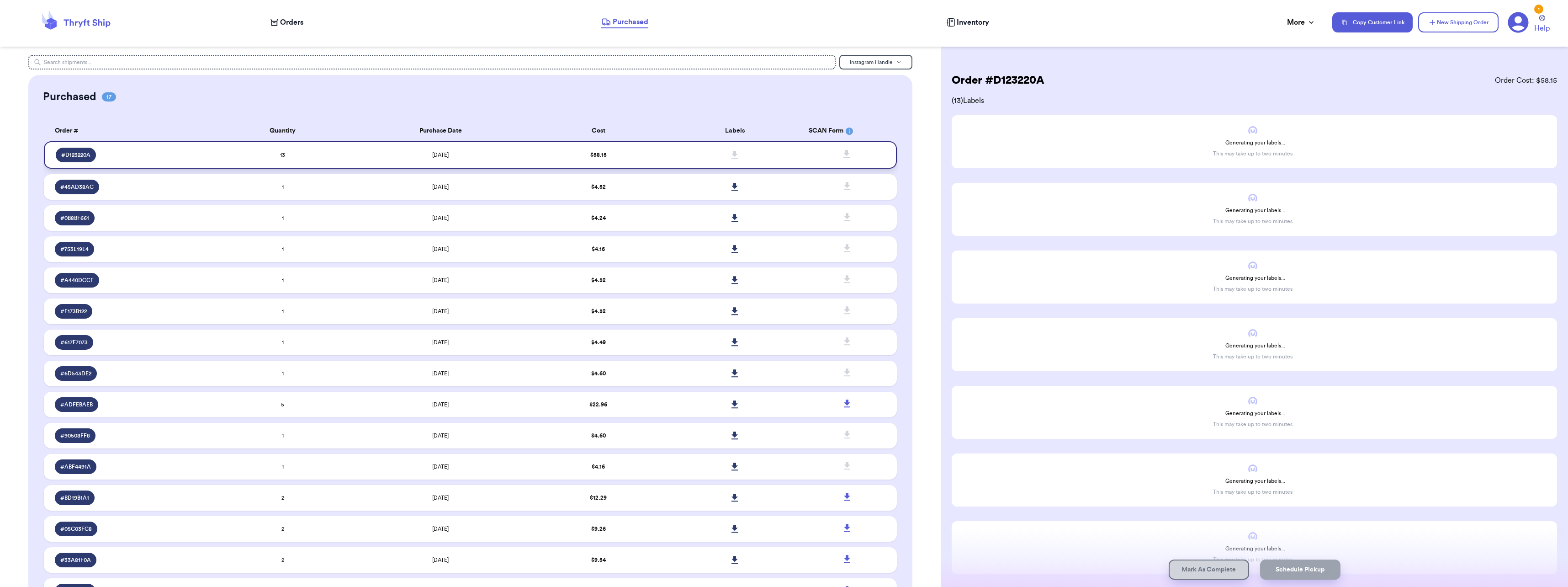
click at [414, 154] on td "[DATE]" at bounding box center [440, 155] width 179 height 27
click at [732, 154] on icon at bounding box center [735, 154] width 6 height 8
